Goal: Task Accomplishment & Management: Use online tool/utility

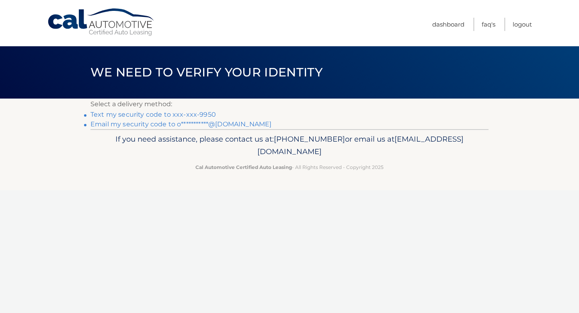
click at [163, 114] on link "Text my security code to xxx-xxx-9950" at bounding box center [152, 114] width 125 height 8
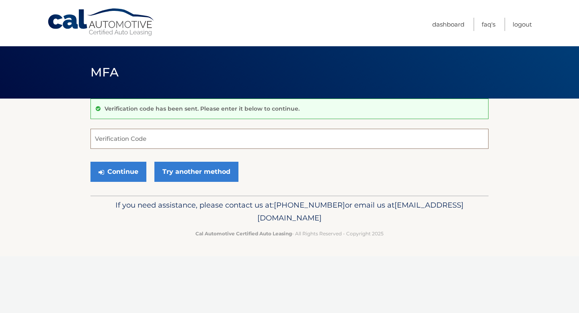
click at [137, 141] on input "Verification Code" at bounding box center [289, 139] width 398 height 20
type input "276953"
click at [132, 170] on button "Continue" at bounding box center [118, 172] width 56 height 20
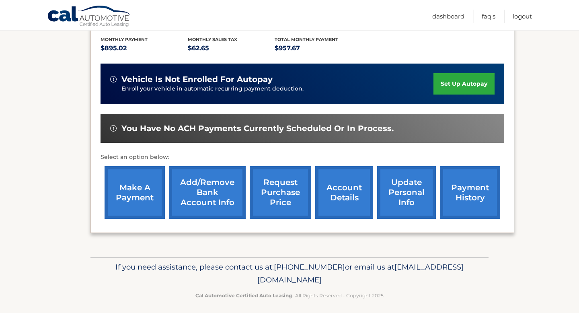
scroll to position [185, 0]
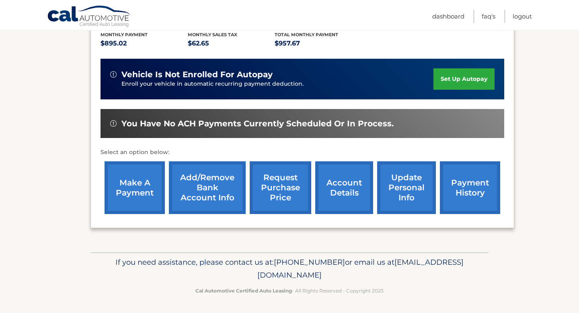
click at [137, 193] on link "make a payment" at bounding box center [134, 187] width 60 height 53
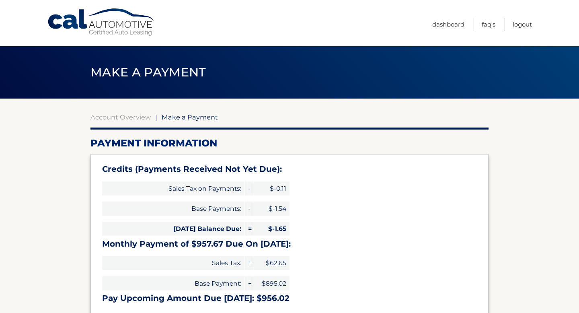
select select "NjA4MjAxOTQtMWVkYi00NzljLWI3NjItOTgwZGI4MmM0NDYw"
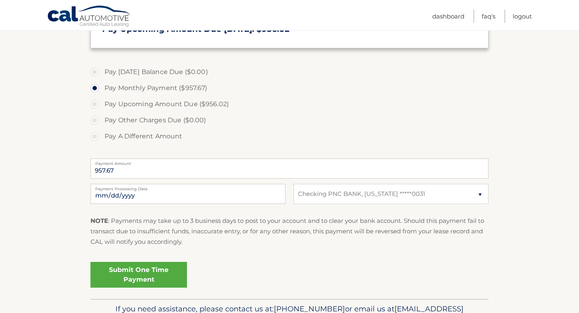
scroll to position [274, 0]
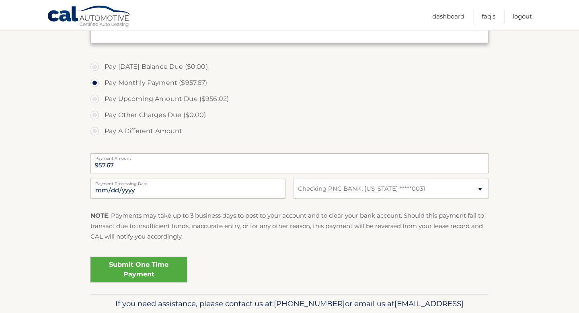
click at [141, 264] on link "Submit One Time Payment" at bounding box center [138, 269] width 96 height 26
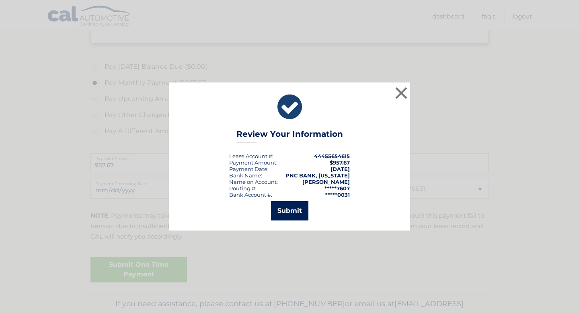
click at [284, 211] on button "Submit" at bounding box center [289, 210] width 37 height 19
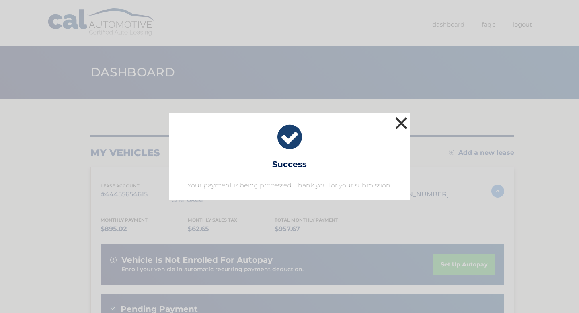
click at [401, 123] on button "×" at bounding box center [401, 123] width 16 height 16
